Goal: Task Accomplishment & Management: Complete application form

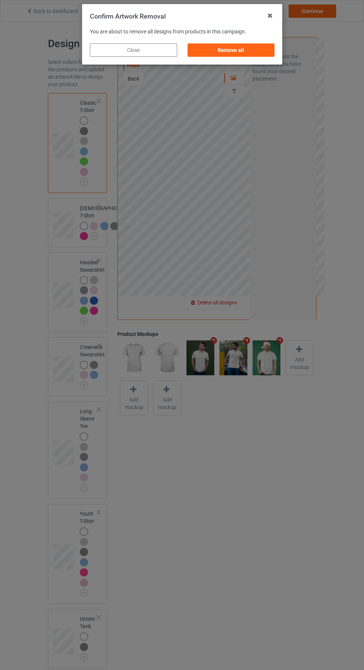
click at [248, 48] on div "Remove all" at bounding box center [230, 49] width 87 height 13
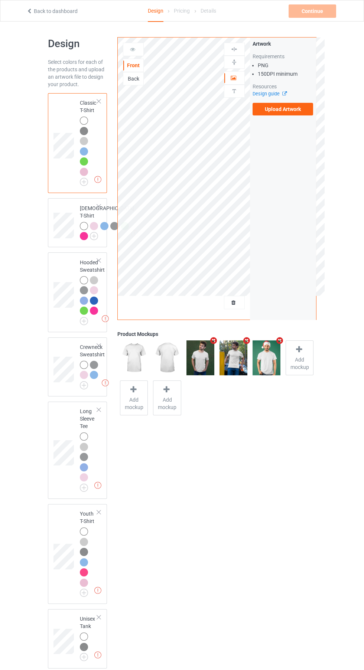
click at [285, 109] on label "Upload Artwork" at bounding box center [282, 109] width 61 height 13
click at [0, 0] on input "Upload Artwork" at bounding box center [0, 0] width 0 height 0
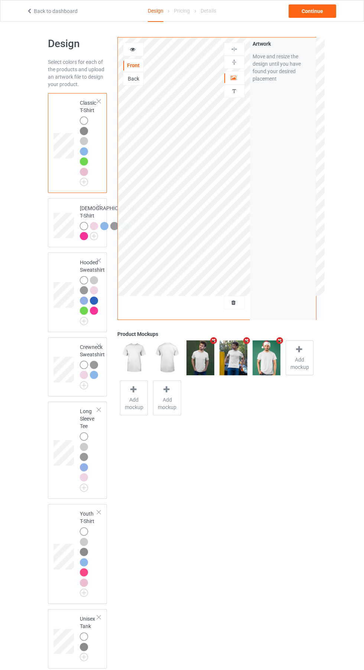
click at [138, 49] on div at bounding box center [133, 49] width 20 height 7
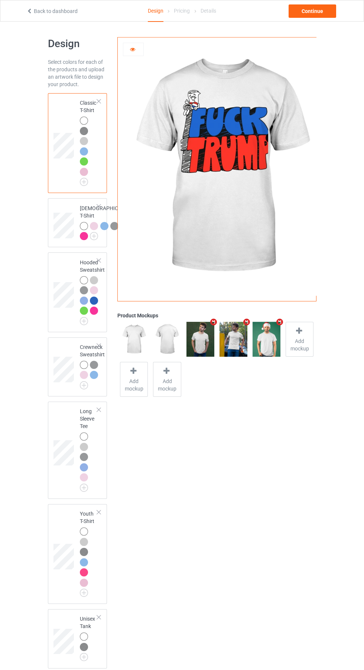
click at [131, 49] on icon at bounding box center [133, 48] width 6 height 5
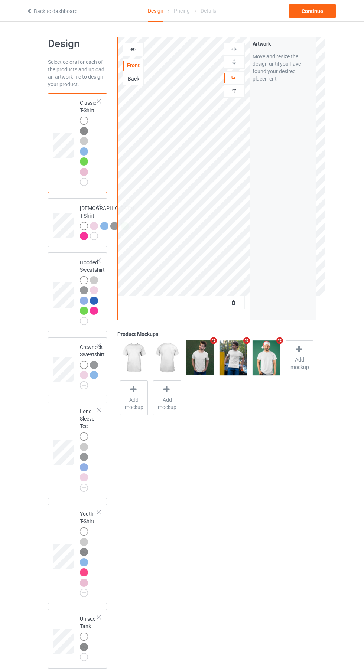
click at [92, 294] on div at bounding box center [94, 290] width 8 height 8
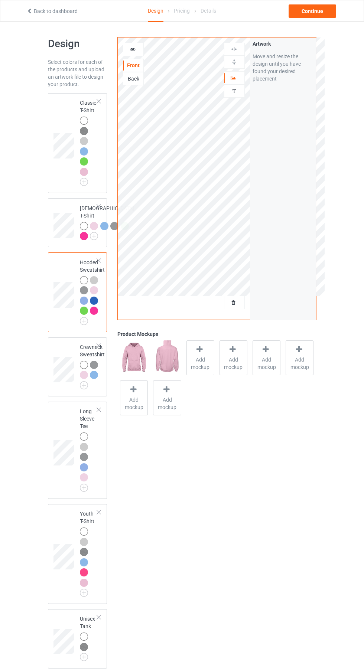
click at [239, 71] on div "Artwork Personalized text" at bounding box center [234, 72] width 21 height 58
click at [230, 74] on div at bounding box center [234, 77] width 20 height 7
click at [0, 0] on img at bounding box center [0, 0] width 0 height 0
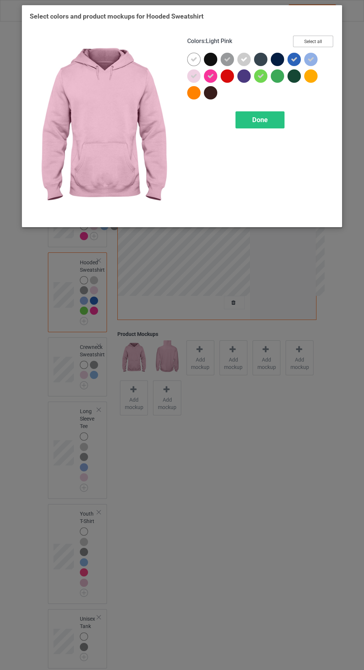
click at [316, 45] on button "Select all" at bounding box center [313, 42] width 40 height 12
click at [260, 120] on span "Done" at bounding box center [260, 120] width 16 height 8
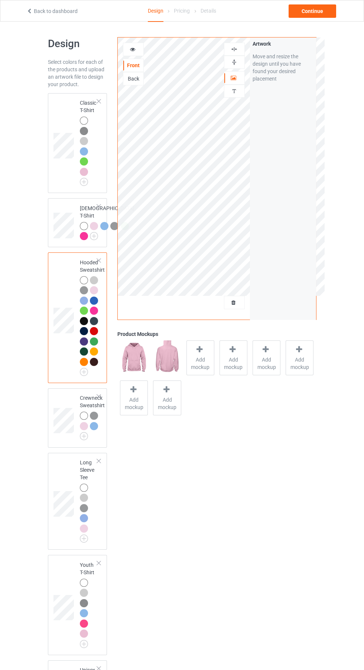
click at [84, 325] on div at bounding box center [84, 321] width 8 height 8
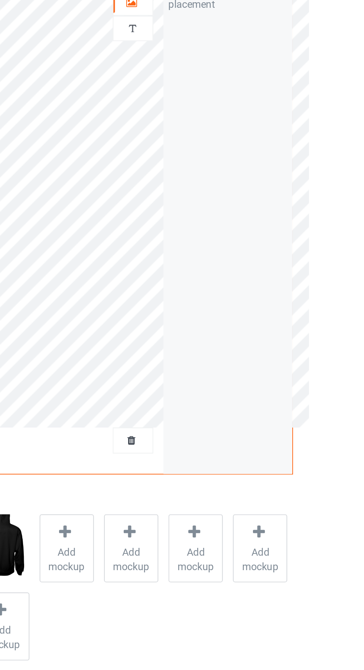
click at [240, 81] on div at bounding box center [234, 77] width 20 height 7
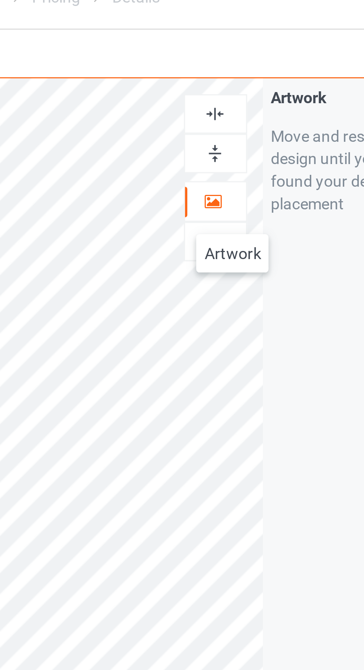
click at [236, 50] on img at bounding box center [234, 49] width 7 height 7
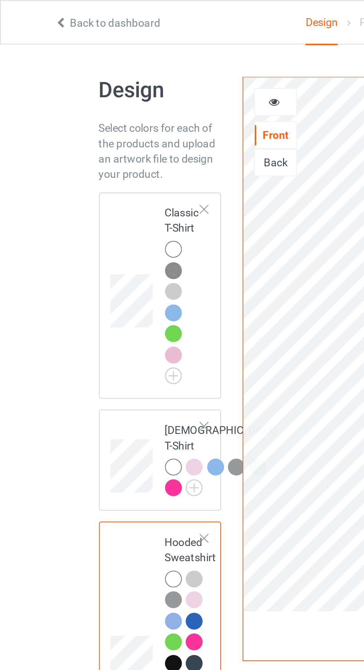
click at [85, 117] on div at bounding box center [84, 121] width 8 height 8
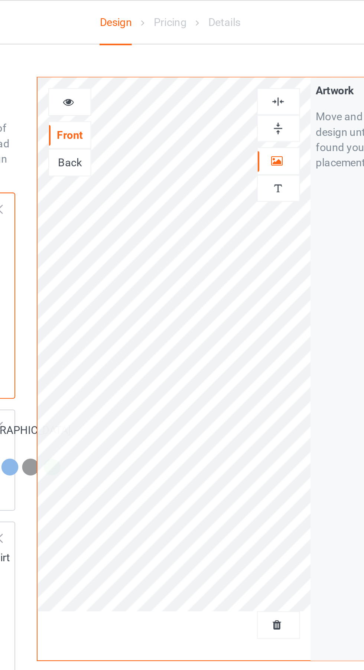
click at [134, 53] on div at bounding box center [133, 49] width 20 height 7
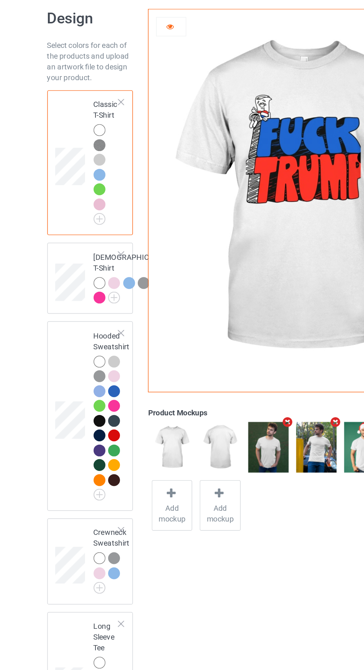
click at [0, 0] on img at bounding box center [0, 0] width 0 height 0
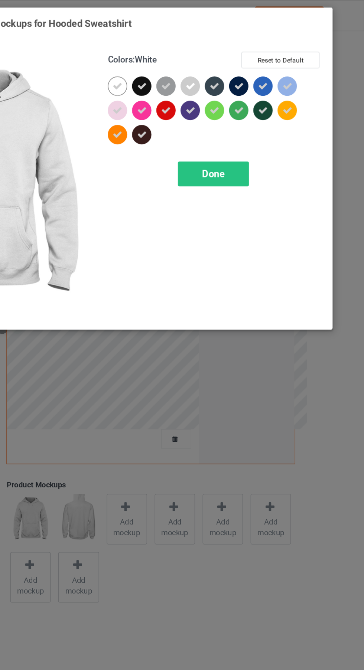
click at [210, 58] on icon at bounding box center [210, 59] width 7 height 7
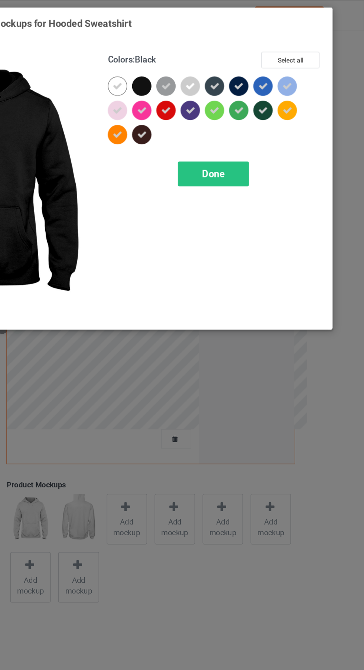
click at [216, 96] on div at bounding box center [212, 94] width 17 height 17
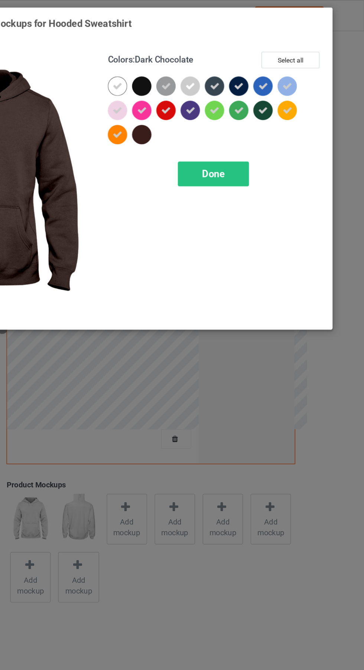
click at [246, 76] on icon at bounding box center [244, 76] width 7 height 7
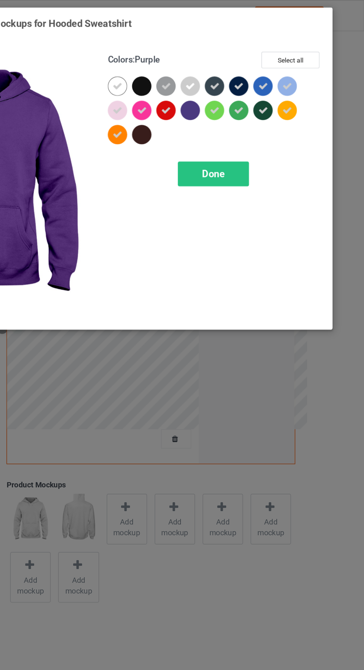
click at [262, 58] on icon at bounding box center [260, 59] width 7 height 7
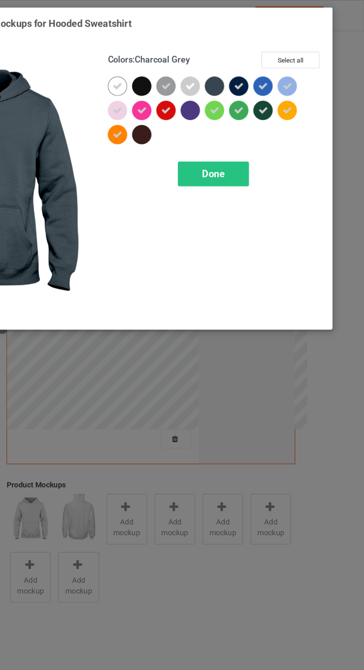
click at [277, 58] on icon at bounding box center [277, 59] width 7 height 7
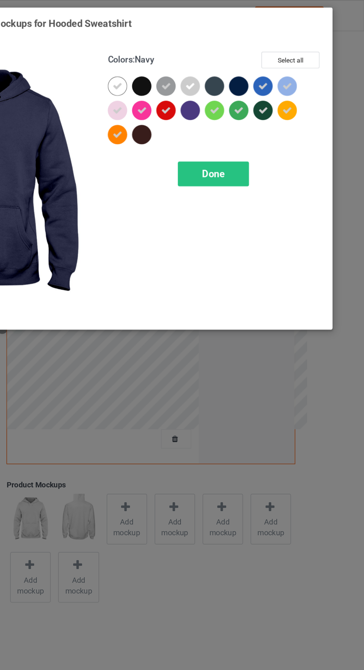
click at [296, 75] on icon at bounding box center [294, 76] width 7 height 7
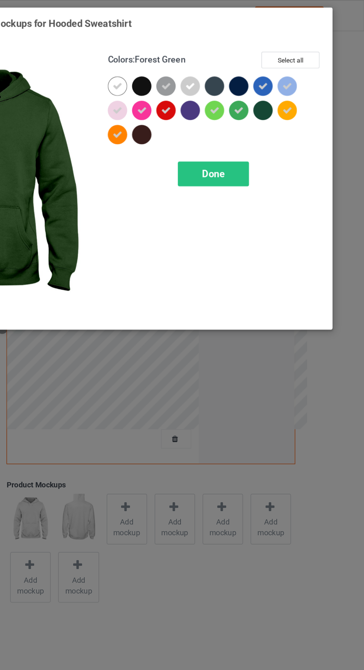
click at [216, 76] on div at bounding box center [210, 75] width 13 height 13
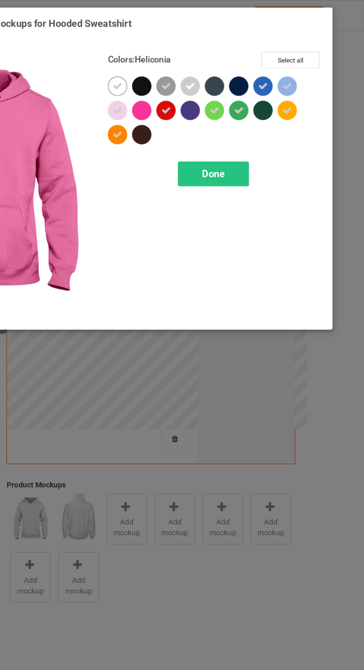
click at [228, 73] on icon at bounding box center [227, 76] width 7 height 7
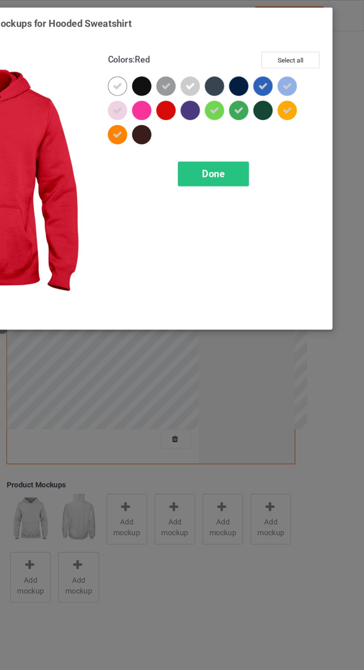
click at [195, 89] on icon at bounding box center [193, 92] width 7 height 7
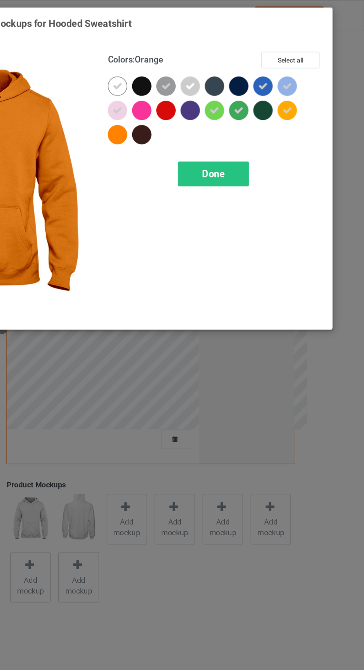
click at [258, 117] on span "Done" at bounding box center [260, 120] width 16 height 8
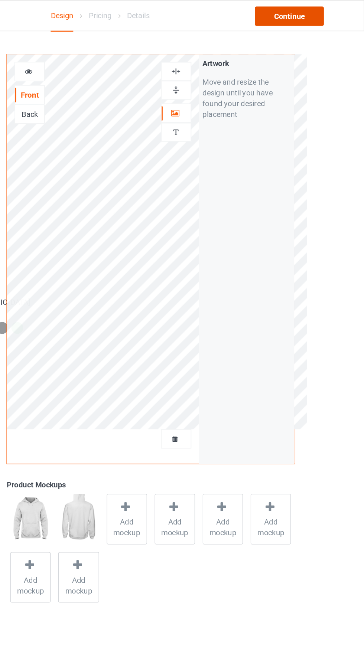
click at [314, 11] on div "Continue" at bounding box center [312, 10] width 48 height 13
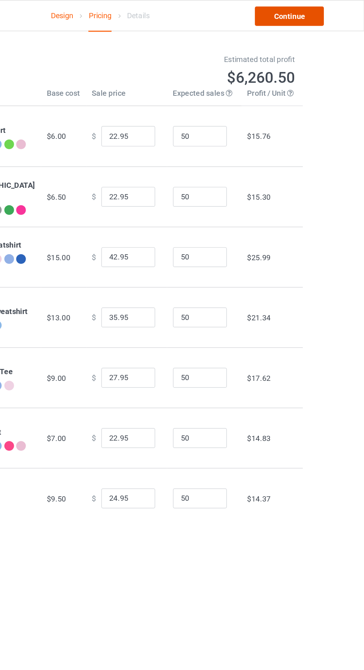
click at [307, 7] on link "Continue" at bounding box center [312, 10] width 48 height 13
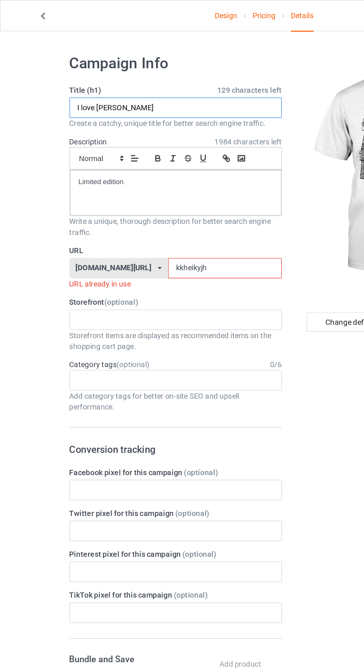
click at [114, 73] on input "I love [PERSON_NAME]" at bounding box center [121, 74] width 146 height 14
type input "I"
click at [122, 174] on label "URL" at bounding box center [121, 172] width 146 height 7
click at [127, 186] on input "kkheikyjh" at bounding box center [155, 185] width 78 height 14
type input "kkheikjh"
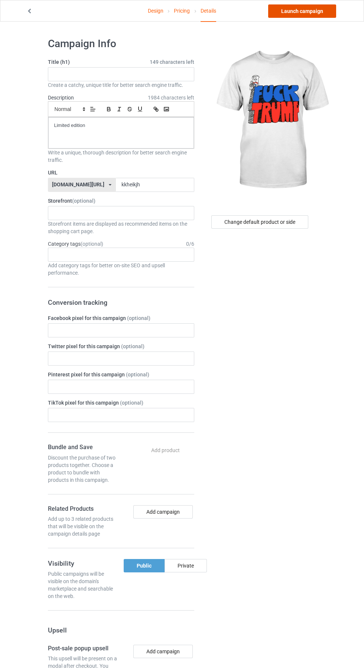
click at [290, 10] on link "Launch campaign" at bounding box center [302, 10] width 68 height 13
